Goal: Task Accomplishment & Management: Use online tool/utility

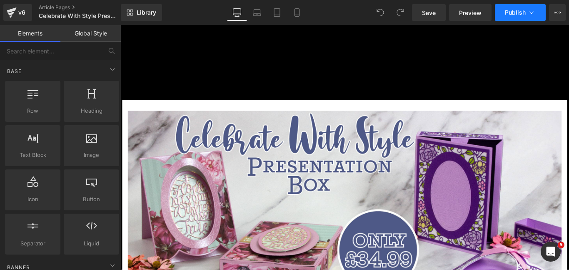
click at [529, 13] on icon at bounding box center [532, 12] width 8 height 8
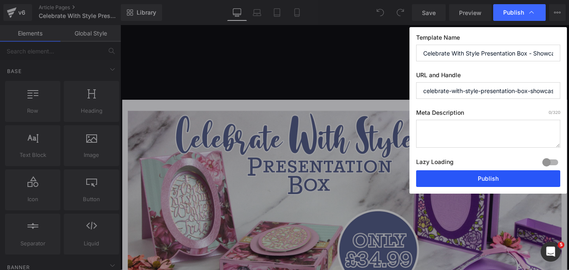
click at [482, 178] on button "Publish" at bounding box center [488, 178] width 144 height 17
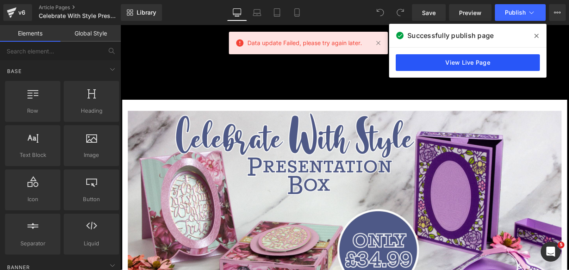
click at [494, 65] on link "View Live Page" at bounding box center [468, 62] width 144 height 17
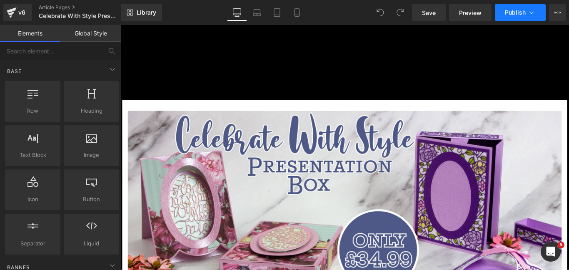
click at [533, 15] on icon at bounding box center [532, 12] width 8 height 8
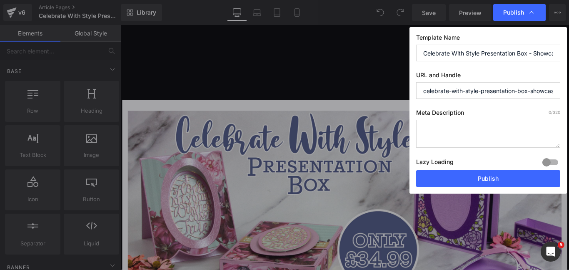
scroll to position [0, 6]
drag, startPoint x: 530, startPoint y: 86, endPoint x: 566, endPoint y: 93, distance: 36.9
click at [566, 93] on div "Template Name Celebrate With Style Presentation Box - Showcase URL and Handle c…" at bounding box center [489, 110] width 158 height 166
type input "celebrate-with-style-presentation-box"
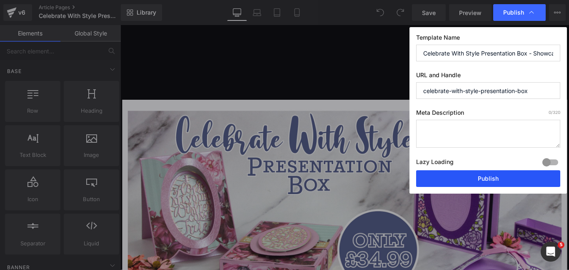
click at [489, 175] on button "Publish" at bounding box center [488, 178] width 144 height 17
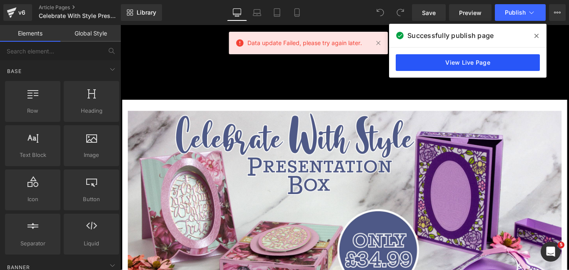
click at [470, 60] on link "View Live Page" at bounding box center [468, 62] width 144 height 17
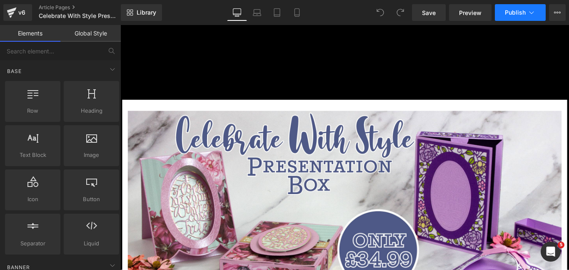
click at [538, 13] on button "Publish" at bounding box center [520, 12] width 51 height 17
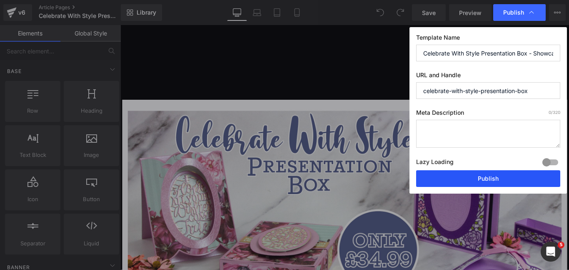
click at [476, 175] on button "Publish" at bounding box center [488, 178] width 144 height 17
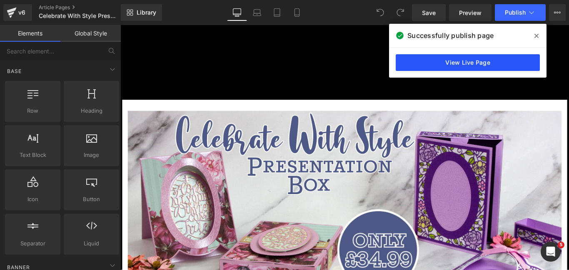
click at [469, 69] on link "View Live Page" at bounding box center [468, 62] width 144 height 17
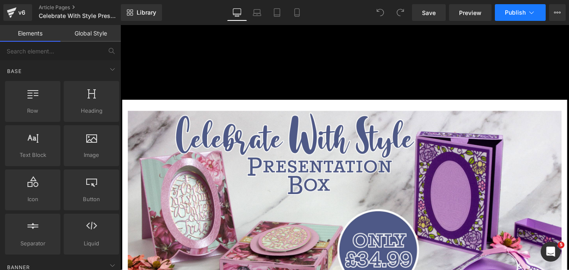
click at [514, 18] on button "Publish" at bounding box center [520, 12] width 51 height 17
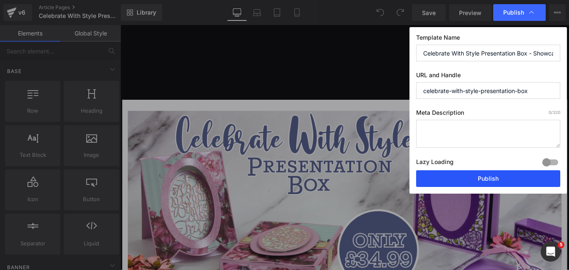
click at [466, 181] on button "Publish" at bounding box center [488, 178] width 144 height 17
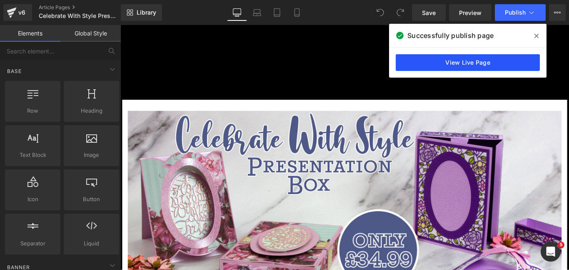
click at [424, 59] on link "View Live Page" at bounding box center [468, 62] width 144 height 17
